Goal: Task Accomplishment & Management: Manage account settings

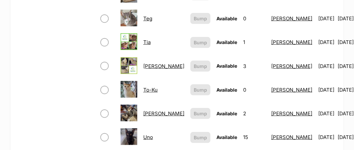
scroll to position [468, 0]
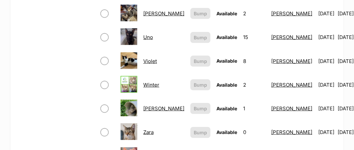
click at [128, 127] on img at bounding box center [129, 132] width 17 height 17
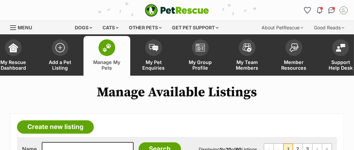
scroll to position [67, 0]
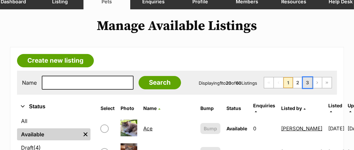
click at [310, 83] on link "3" at bounding box center [307, 83] width 9 height 11
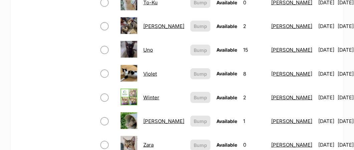
scroll to position [501, 0]
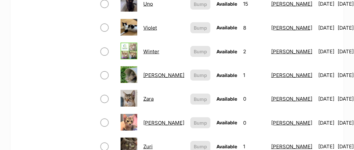
click at [129, 97] on img at bounding box center [129, 98] width 17 height 17
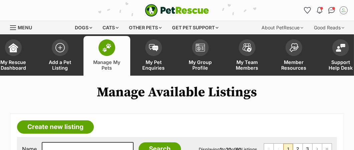
click at [117, 62] on span "Manage My Pets" at bounding box center [107, 65] width 30 height 11
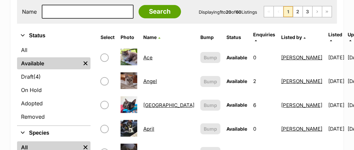
scroll to position [100, 0]
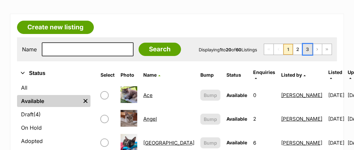
click at [310, 46] on link "3" at bounding box center [307, 49] width 9 height 11
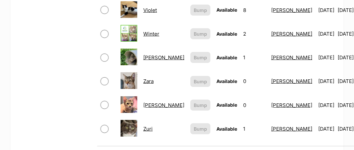
scroll to position [535, 0]
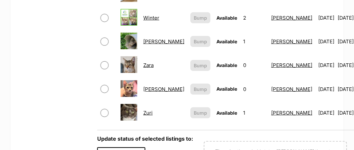
click at [147, 62] on link "Zara" at bounding box center [148, 65] width 10 height 6
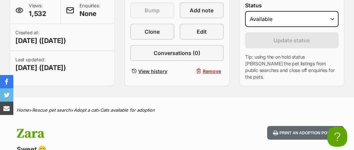
scroll to position [134, 0]
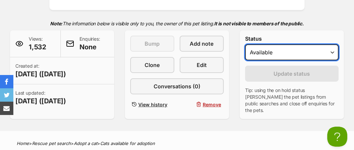
click at [334, 53] on select "Draft Available On hold Adopted" at bounding box center [292, 52] width 94 height 16
select select "rehomed"
click at [245, 44] on select "Draft Available On hold Adopted" at bounding box center [292, 52] width 94 height 16
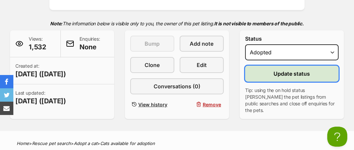
click at [284, 75] on span "Update status" at bounding box center [292, 74] width 36 height 8
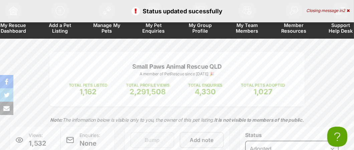
scroll to position [0, 0]
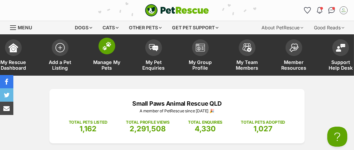
click at [105, 64] on span "Manage My Pets" at bounding box center [107, 65] width 30 height 11
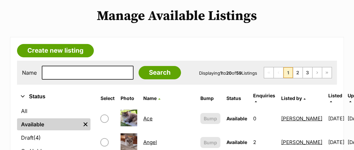
scroll to position [33, 0]
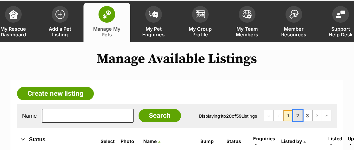
click at [301, 119] on link "2" at bounding box center [298, 116] width 9 height 11
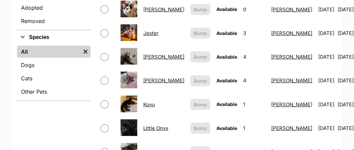
scroll to position [200, 0]
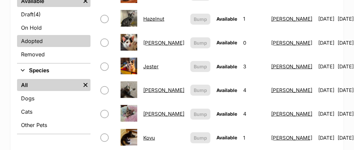
click at [45, 41] on link "Adopted" at bounding box center [54, 41] width 74 height 12
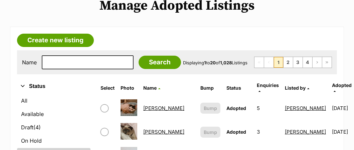
scroll to position [100, 0]
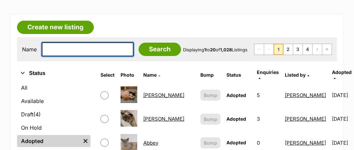
click at [100, 47] on input "text" at bounding box center [88, 49] width 92 height 14
type input "Mac"
click at [139, 43] on input "Search" at bounding box center [160, 49] width 42 height 13
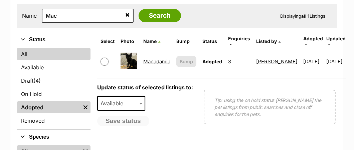
click at [22, 54] on link "All" at bounding box center [54, 54] width 74 height 12
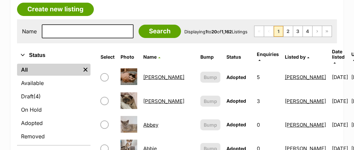
scroll to position [100, 0]
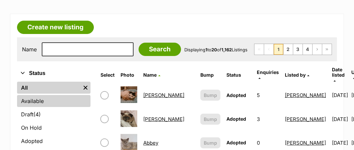
click at [26, 100] on link "Available" at bounding box center [54, 101] width 74 height 12
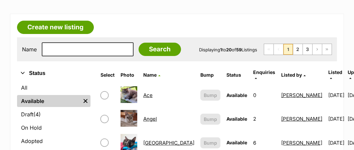
scroll to position [100, 0]
click at [308, 51] on link "3" at bounding box center [307, 49] width 9 height 11
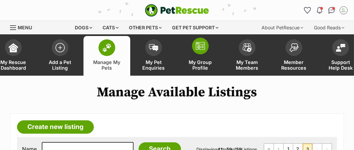
scroll to position [100, 0]
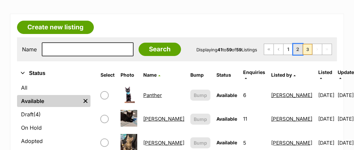
click at [300, 47] on link "2" at bounding box center [298, 49] width 9 height 11
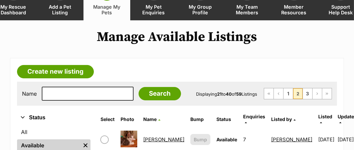
scroll to position [100, 0]
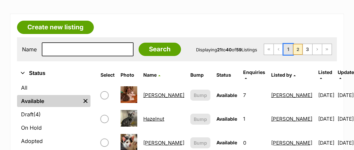
click at [289, 51] on link "1" at bounding box center [288, 49] width 9 height 11
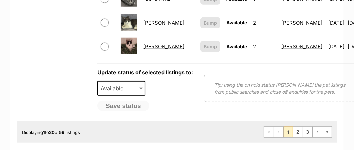
scroll to position [669, 0]
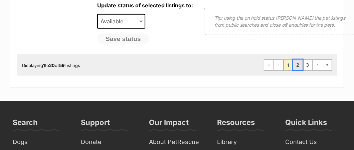
click at [299, 71] on link "2" at bounding box center [298, 65] width 9 height 11
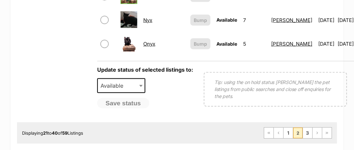
scroll to position [635, 0]
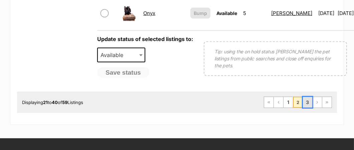
click at [307, 108] on link "3" at bounding box center [307, 102] width 9 height 11
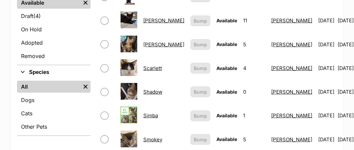
scroll to position [200, 0]
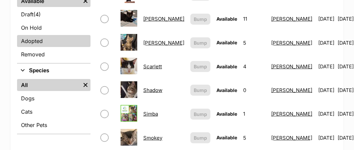
click at [30, 39] on link "Adopted" at bounding box center [54, 41] width 74 height 12
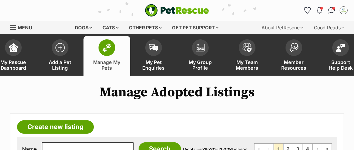
scroll to position [100, 0]
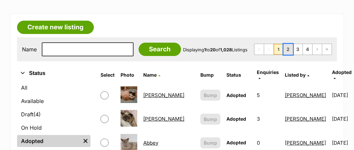
click at [290, 48] on link "2" at bounding box center [288, 49] width 9 height 11
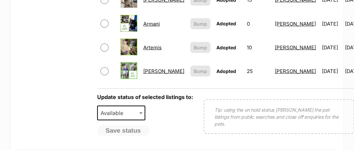
scroll to position [735, 0]
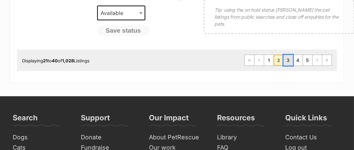
click at [291, 66] on link "3" at bounding box center [288, 60] width 9 height 11
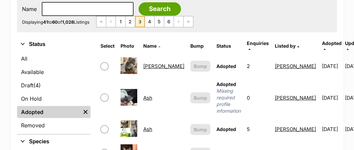
scroll to position [100, 0]
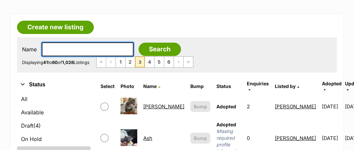
click at [46, 47] on input "text" at bounding box center [88, 49] width 92 height 14
type input "Mac"
click at [139, 43] on input "Search" at bounding box center [160, 49] width 42 height 13
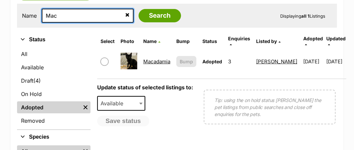
drag, startPoint x: 59, startPoint y: 15, endPoint x: 44, endPoint y: 15, distance: 15.1
click at [44, 15] on input "Mac" at bounding box center [88, 16] width 92 height 14
type input "Teg"
click at [139, 9] on input "Search" at bounding box center [160, 15] width 42 height 13
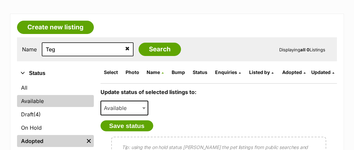
click at [31, 101] on link "Available" at bounding box center [55, 101] width 77 height 12
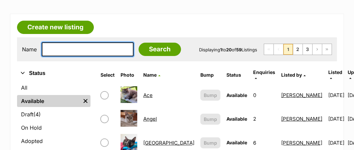
click at [76, 48] on input "text" at bounding box center [88, 49] width 92 height 14
type input "Teg"
click at [139, 43] on input "Search" at bounding box center [160, 49] width 42 height 13
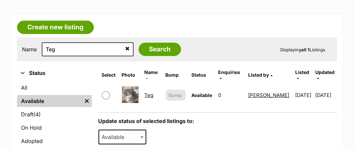
click at [151, 92] on link "Teg" at bounding box center [149, 95] width 9 height 6
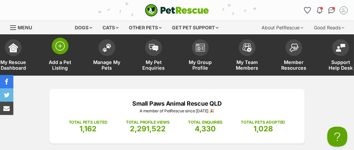
click at [57, 67] on span "Add a Pet Listing" at bounding box center [60, 65] width 30 height 11
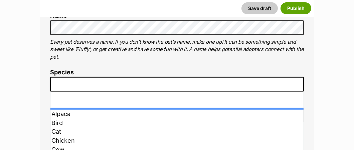
click at [57, 82] on span at bounding box center [177, 84] width 254 height 15
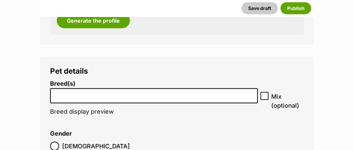
scroll to position [769, 0]
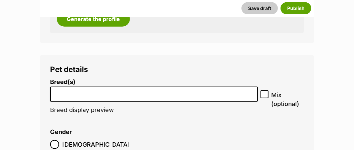
click at [85, 98] on li at bounding box center [153, 95] width 203 height 14
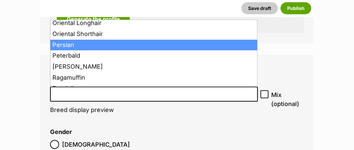
scroll to position [535, 0]
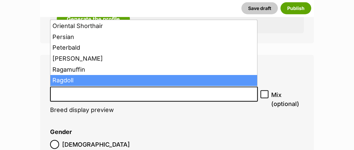
select select "263"
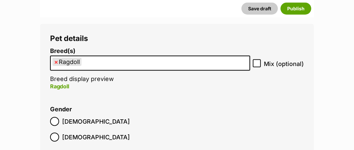
scroll to position [836, 0]
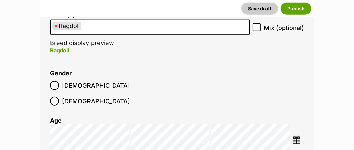
click at [296, 136] on img at bounding box center [297, 140] width 8 height 8
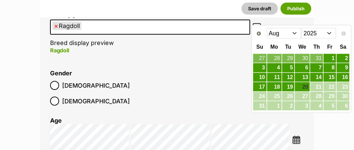
click at [297, 31] on select "Jan Feb Mar Apr May Jun Jul Aug" at bounding box center [284, 33] width 34 height 11
click at [285, 34] on select "Jan Feb Mar Apr May Jun Jul Aug" at bounding box center [284, 33] width 34 height 11
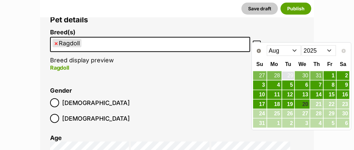
scroll to position [802, 0]
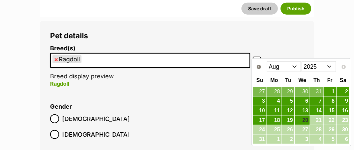
click at [296, 65] on select "Jan Feb Mar Apr May Jun Jul Aug" at bounding box center [284, 67] width 34 height 11
click at [283, 65] on select "Jan Feb Mar Apr May Jun Jul Aug" at bounding box center [284, 67] width 34 height 11
drag, startPoint x: 283, startPoint y: 65, endPoint x: 278, endPoint y: 66, distance: 5.7
click at [278, 66] on select "Jan Feb Mar Apr May Jun Jul Aug" at bounding box center [284, 67] width 34 height 11
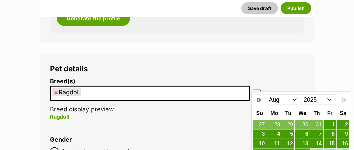
scroll to position [769, 0]
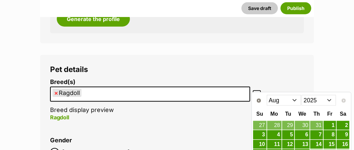
click at [329, 100] on select "2015 2016 2017 2018 2019 2020 2021 2022 2023 2024 2025" at bounding box center [319, 100] width 34 height 11
click at [296, 100] on select "Jan Feb Mar Apr May Jun [DATE] Aug Sep Oct Nov Dec" at bounding box center [284, 100] width 34 height 11
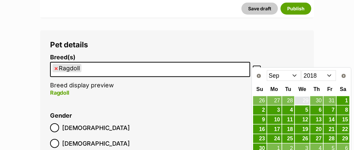
scroll to position [802, 0]
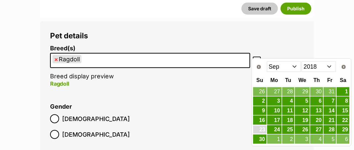
click at [257, 128] on link "23" at bounding box center [259, 130] width 13 height 8
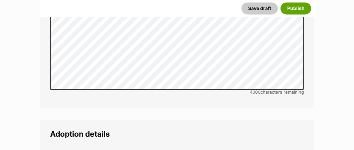
scroll to position [1571, 0]
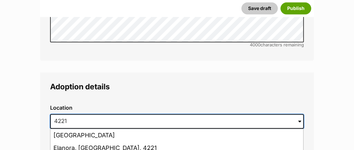
scroll to position [1638, 0]
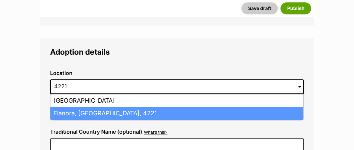
click at [82, 107] on li "Elanora, Queensland, 4221" at bounding box center [176, 113] width 253 height 13
type input "Elanora, Queensland, 4221"
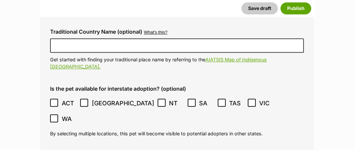
scroll to position [1772, 0]
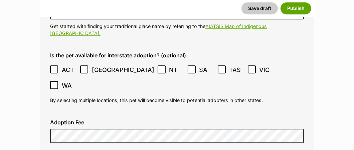
checkbox input "true"
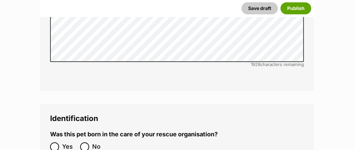
scroll to position [2407, 0]
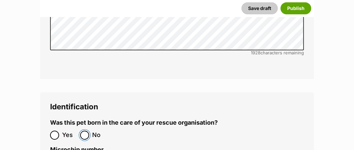
click at [88, 131] on input "No" at bounding box center [84, 135] width 9 height 9
radio input "true"
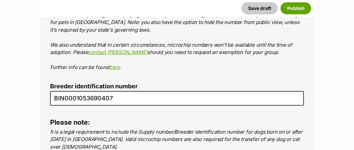
scroll to position [2641, 0]
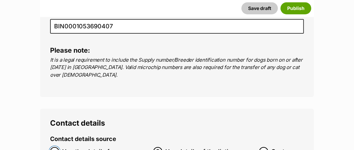
click at [53, 147] on input "Use the details from my group" at bounding box center [54, 151] width 9 height 9
radio input "true"
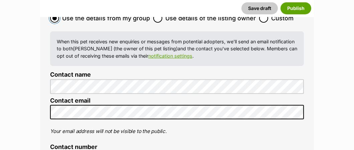
scroll to position [2875, 0]
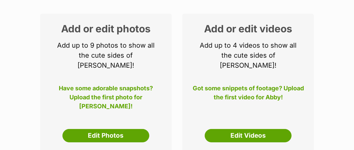
scroll to position [134, 0]
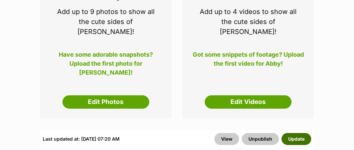
click at [303, 133] on button "Update" at bounding box center [297, 139] width 30 height 12
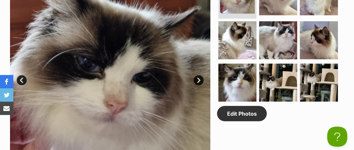
scroll to position [401, 0]
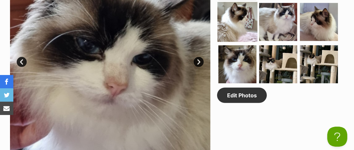
click at [249, 33] on img at bounding box center [238, 22] width 40 height 40
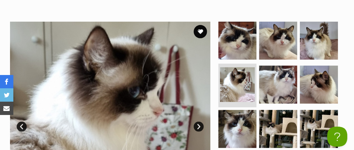
scroll to position [334, 0]
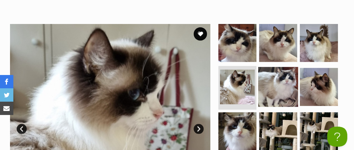
click at [271, 86] on img at bounding box center [278, 87] width 40 height 40
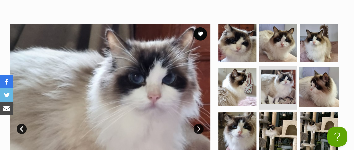
click at [313, 91] on img at bounding box center [319, 87] width 40 height 40
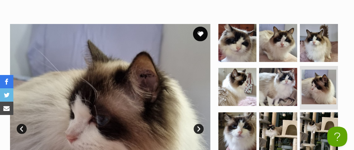
click at [200, 34] on button "favourite" at bounding box center [200, 34] width 15 height 15
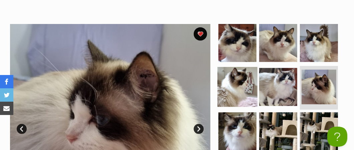
click at [228, 76] on img at bounding box center [238, 87] width 40 height 40
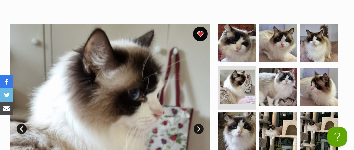
click at [205, 34] on button "favourite" at bounding box center [200, 34] width 15 height 15
click at [201, 35] on button "favourite" at bounding box center [200, 34] width 15 height 15
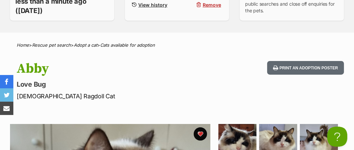
scroll to position [0, 0]
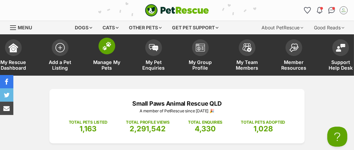
click at [106, 64] on span "Manage My Pets" at bounding box center [107, 65] width 30 height 11
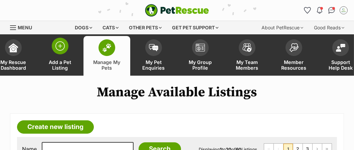
click at [62, 69] on span "Add a Pet Listing" at bounding box center [60, 65] width 30 height 11
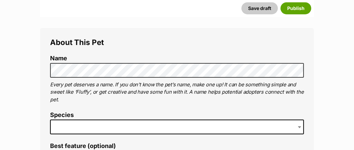
scroll to position [234, 0]
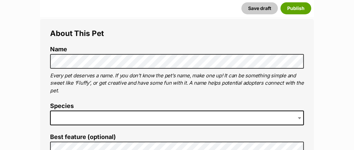
click at [78, 120] on span at bounding box center [177, 118] width 254 height 15
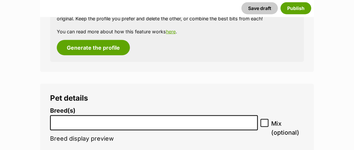
scroll to position [787, 0]
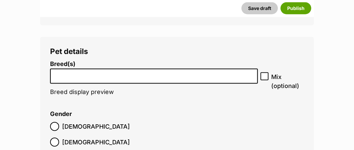
click at [111, 79] on li at bounding box center [153, 77] width 203 height 14
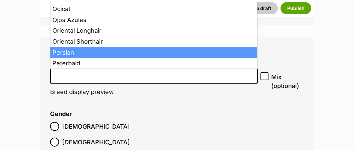
scroll to position [535, 0]
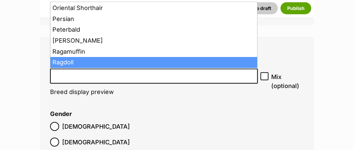
select select "263"
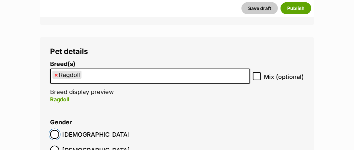
scroll to position [854, 0]
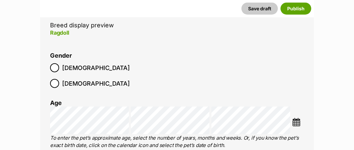
click at [299, 118] on img at bounding box center [297, 122] width 8 height 8
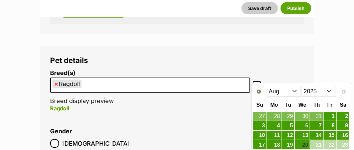
scroll to position [787, 0]
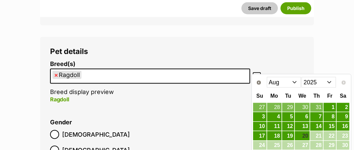
click at [328, 81] on select "2015 2016 2017 2018 2019 2020 2021 2022 2023 2024 2025" at bounding box center [319, 82] width 34 height 11
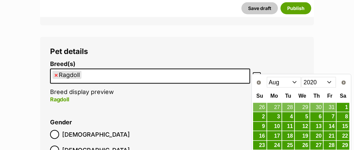
click at [297, 82] on select "Jan Feb Mar Apr May Jun Jul Aug Sep Oct Nov Dec" at bounding box center [284, 82] width 34 height 11
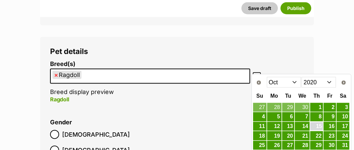
click at [318, 126] on link "15" at bounding box center [317, 127] width 13 height 8
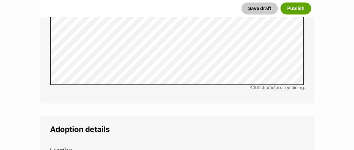
scroll to position [1589, 0]
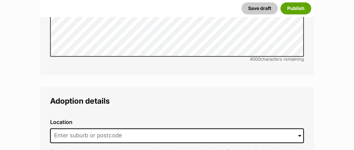
click at [123, 120] on div "Location 0 options available. Arrow down to browse or start typing to filter. E…" at bounding box center [177, 141] width 265 height 54
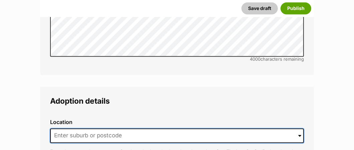
click at [122, 129] on input at bounding box center [177, 136] width 254 height 15
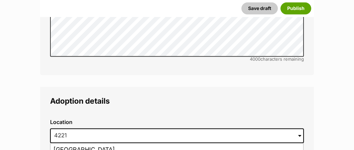
type input "Elanora, Queensland, 4221"
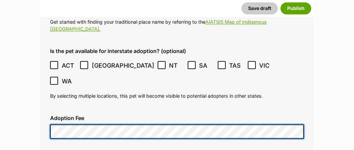
scroll to position [1790, 0]
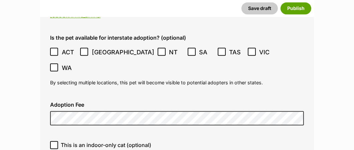
click at [55, 143] on icon at bounding box center [54, 145] width 5 height 5
click at [55, 141] on input "This is an indoor-only cat (optional)" at bounding box center [54, 145] width 8 height 8
checkbox input "true"
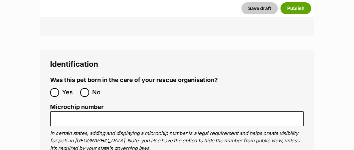
scroll to position [2459, 0]
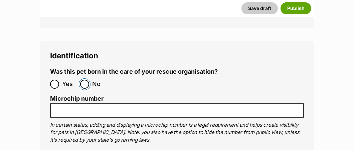
click at [84, 80] on input "No" at bounding box center [84, 84] width 9 height 9
radio input "true"
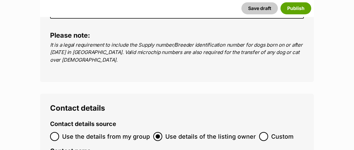
scroll to position [2693, 0]
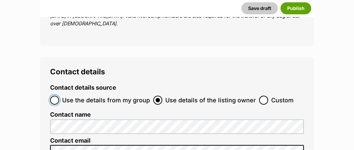
click at [57, 96] on input "Use the details from my group" at bounding box center [54, 100] width 9 height 9
radio input "true"
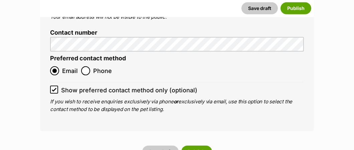
scroll to position [2893, 0]
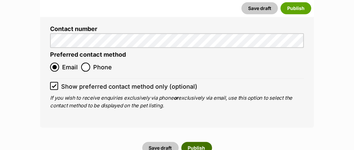
click at [196, 142] on button "Publish" at bounding box center [197, 148] width 31 height 12
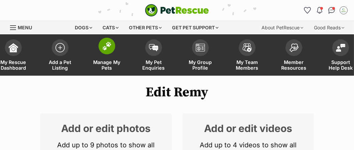
click at [98, 61] on span "Manage My Pets" at bounding box center [107, 65] width 30 height 11
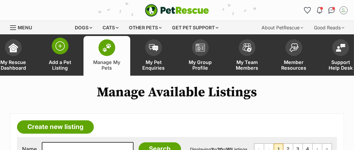
click at [59, 61] on span "Add a Pet Listing" at bounding box center [60, 65] width 30 height 11
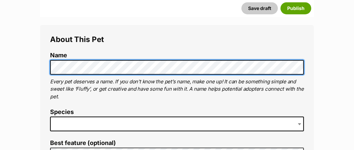
scroll to position [267, 0]
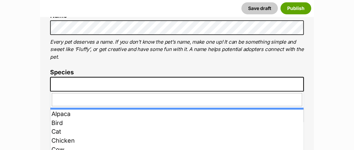
click at [74, 89] on span at bounding box center [177, 84] width 254 height 15
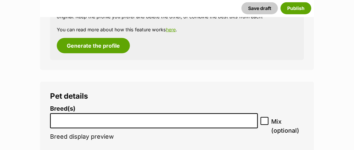
scroll to position [809, 0]
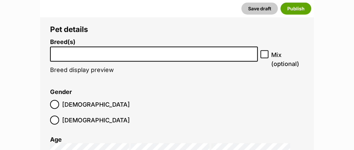
click at [69, 53] on input "search" at bounding box center [153, 52] width 203 height 7
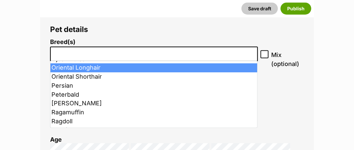
scroll to position [435, 0]
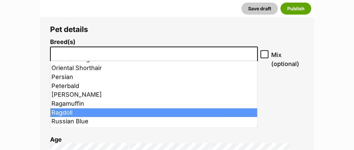
select select "263"
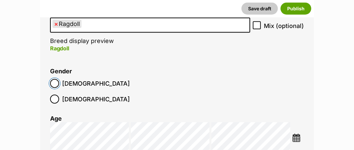
scroll to position [842, 0]
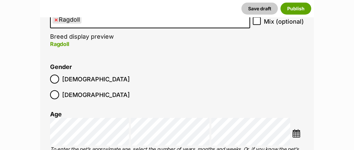
click at [298, 130] on img at bounding box center [297, 134] width 8 height 8
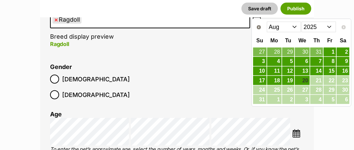
click at [330, 27] on select "2015 2016 2017 2018 2019 2020 2021 2022 2023 2024 2025" at bounding box center [319, 27] width 34 height 11
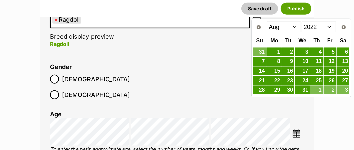
click at [295, 25] on select "Jan Feb Mar Apr May Jun [DATE] Aug Sep Oct Nov Dec" at bounding box center [284, 27] width 34 height 11
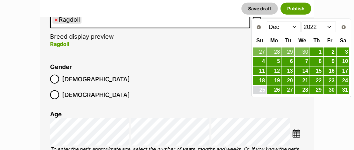
click at [260, 87] on link "25" at bounding box center [259, 90] width 13 height 8
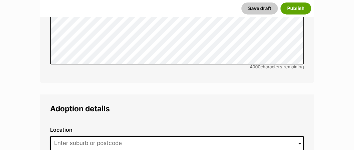
scroll to position [1544, 0]
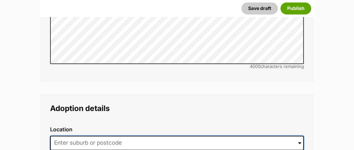
click at [70, 136] on input at bounding box center [177, 143] width 254 height 15
click at [66, 136] on input at bounding box center [177, 143] width 254 height 15
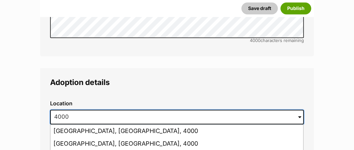
scroll to position [1578, 0]
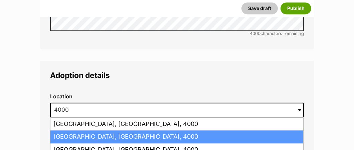
click at [69, 131] on li "[GEOGRAPHIC_DATA], [GEOGRAPHIC_DATA], 4000" at bounding box center [176, 137] width 253 height 13
type input "[GEOGRAPHIC_DATA], [GEOGRAPHIC_DATA], 4000"
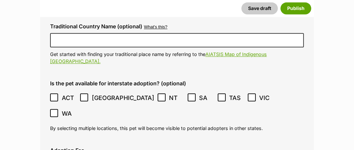
scroll to position [1711, 0]
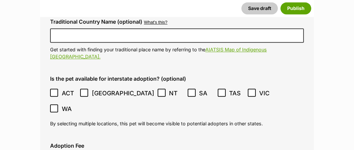
checkbox input "true"
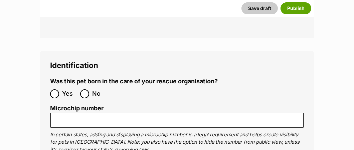
scroll to position [2414, 0]
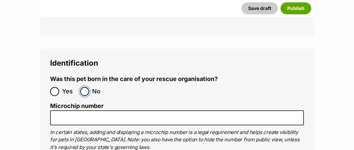
click at [86, 87] on input "No" at bounding box center [84, 91] width 9 height 9
radio input "true"
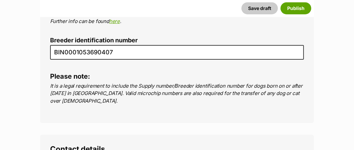
scroll to position [2648, 0]
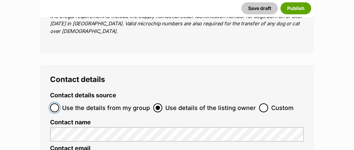
click at [55, 104] on input "Use the details from my group" at bounding box center [54, 108] width 9 height 9
radio input "true"
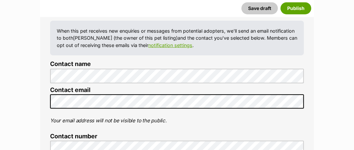
scroll to position [2848, 0]
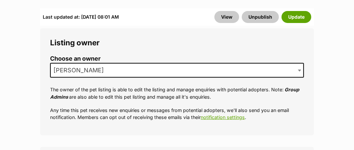
scroll to position [267, 0]
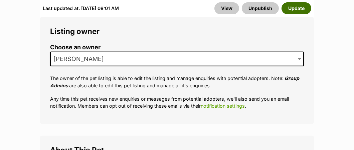
click at [306, 7] on button "Update" at bounding box center [297, 8] width 30 height 12
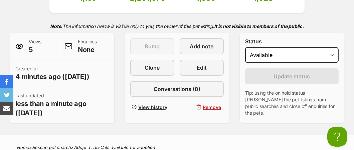
scroll to position [134, 0]
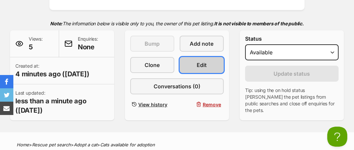
drag, startPoint x: 0, startPoint y: 0, endPoint x: 204, endPoint y: 69, distance: 215.3
click at [204, 69] on span "Edit" at bounding box center [202, 65] width 10 height 8
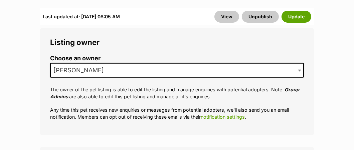
scroll to position [267, 0]
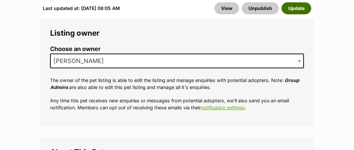
click at [302, 10] on button "Update" at bounding box center [297, 8] width 30 height 12
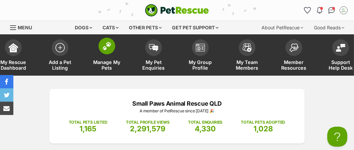
click at [105, 65] on span "Manage My Pets" at bounding box center [107, 65] width 30 height 11
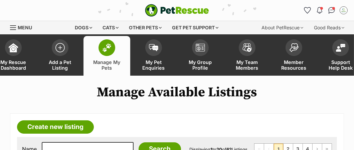
click at [105, 65] on span "Manage My Pets" at bounding box center [107, 65] width 30 height 11
